Goal: Check status

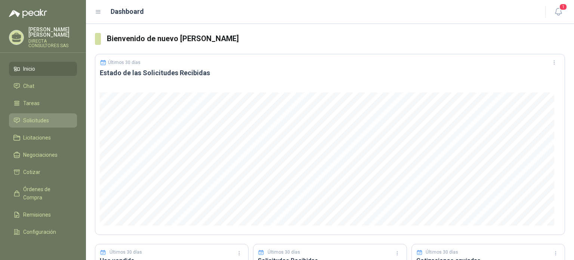
click at [30, 116] on span "Solicitudes" at bounding box center [36, 120] width 26 height 8
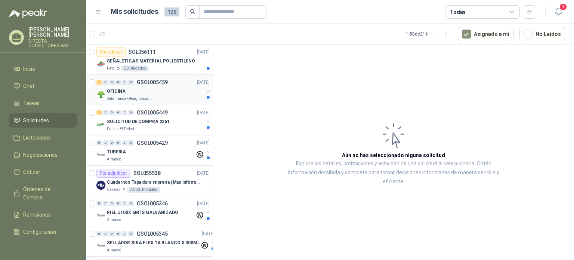
click at [157, 91] on div "OFICINA" at bounding box center [155, 91] width 97 height 9
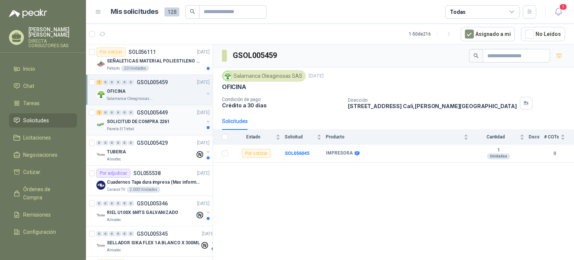
click at [126, 126] on p "Panela El Trébol" at bounding box center [120, 129] width 27 height 6
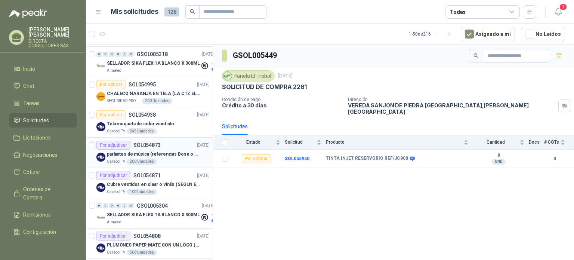
scroll to position [299, 0]
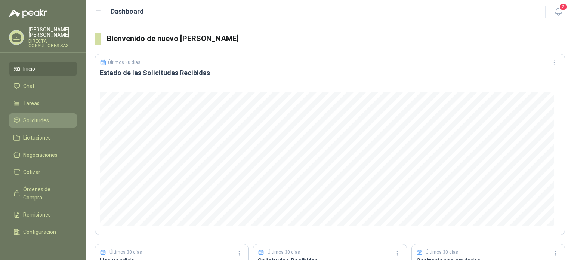
click at [35, 118] on span "Solicitudes" at bounding box center [36, 120] width 26 height 8
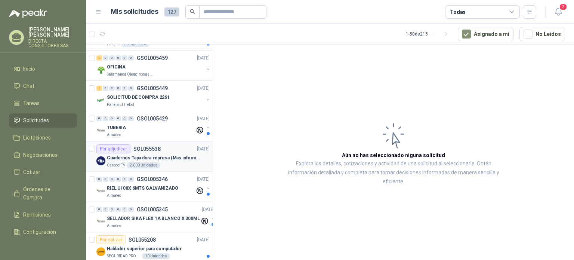
scroll to position [37, 0]
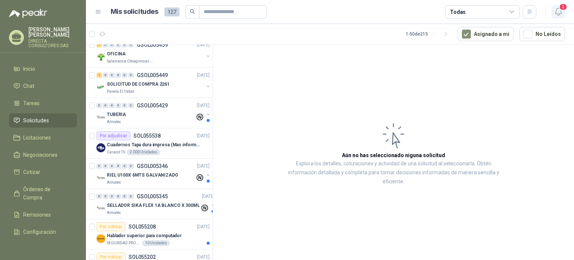
click at [562, 5] on span "2" at bounding box center [563, 6] width 8 height 7
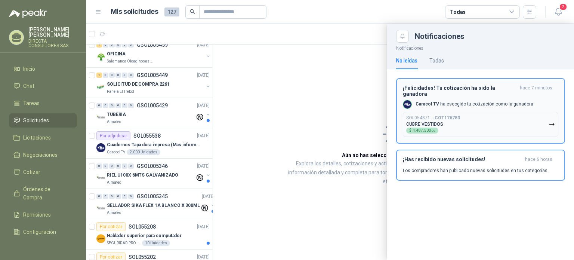
click at [470, 123] on button "SOL054871 → COT176783 CUBRE VESTIDOS $ 1.487.500 ,00" at bounding box center [480, 124] width 155 height 25
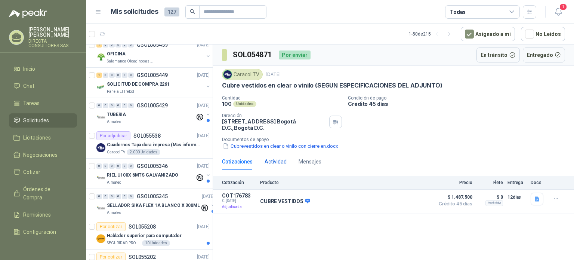
click at [274, 163] on div "Actividad" at bounding box center [276, 161] width 22 height 8
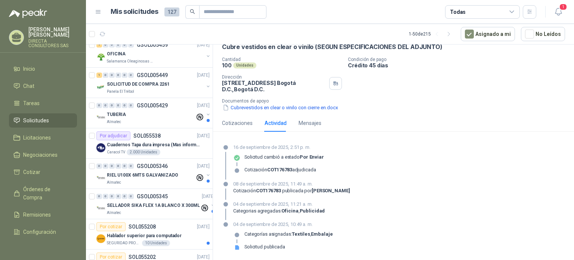
scroll to position [39, 0]
click at [312, 124] on div "Mensajes" at bounding box center [310, 122] width 23 height 8
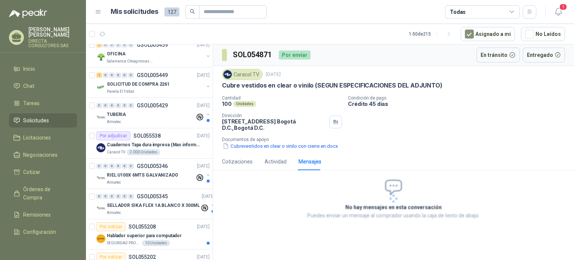
scroll to position [0, 0]
